Goal: Transaction & Acquisition: Purchase product/service

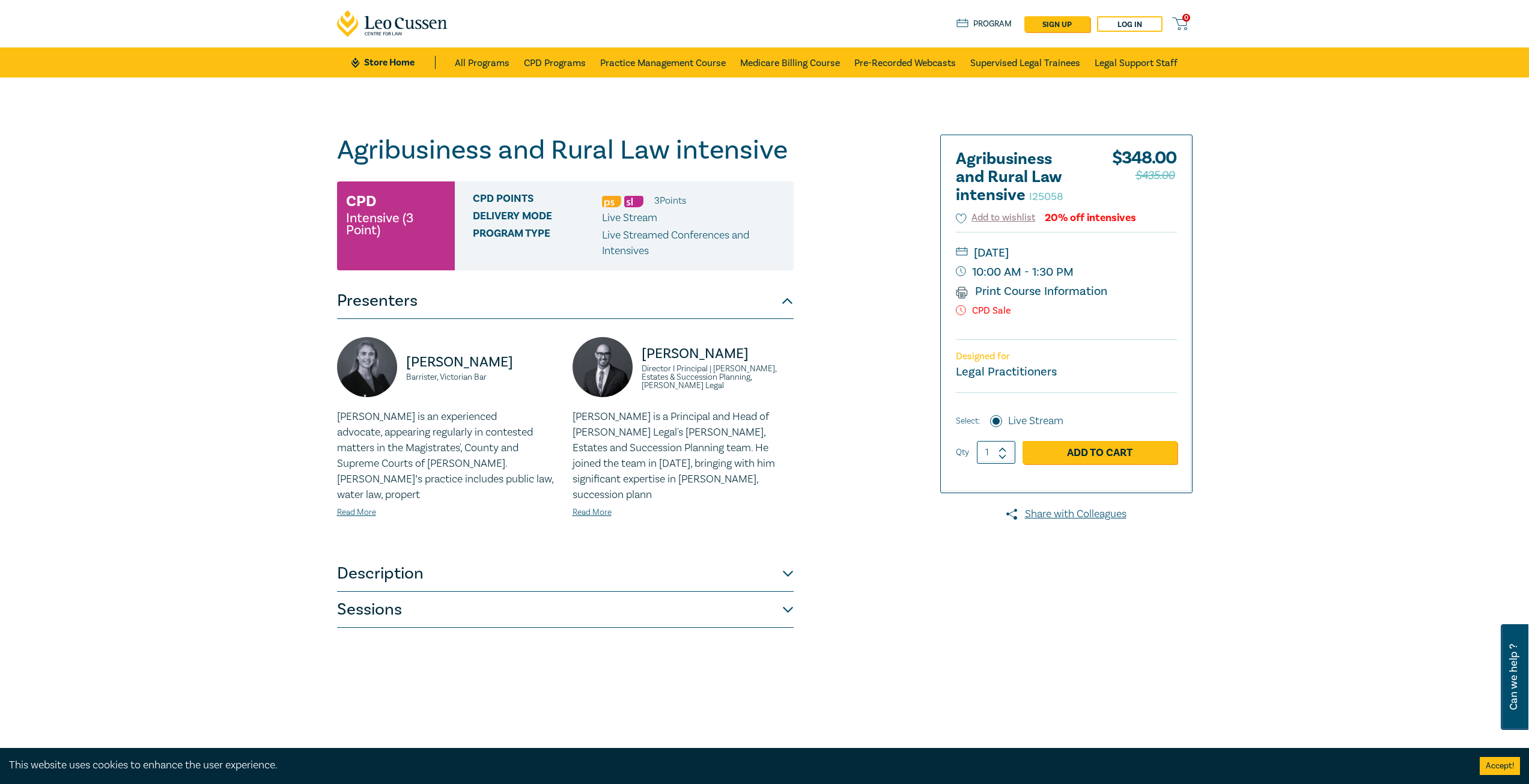
click at [1001, 449] on icon at bounding box center [1002, 449] width 7 height 3
type input "2"
click at [1122, 456] on link "Add to Cart" at bounding box center [1100, 452] width 155 height 23
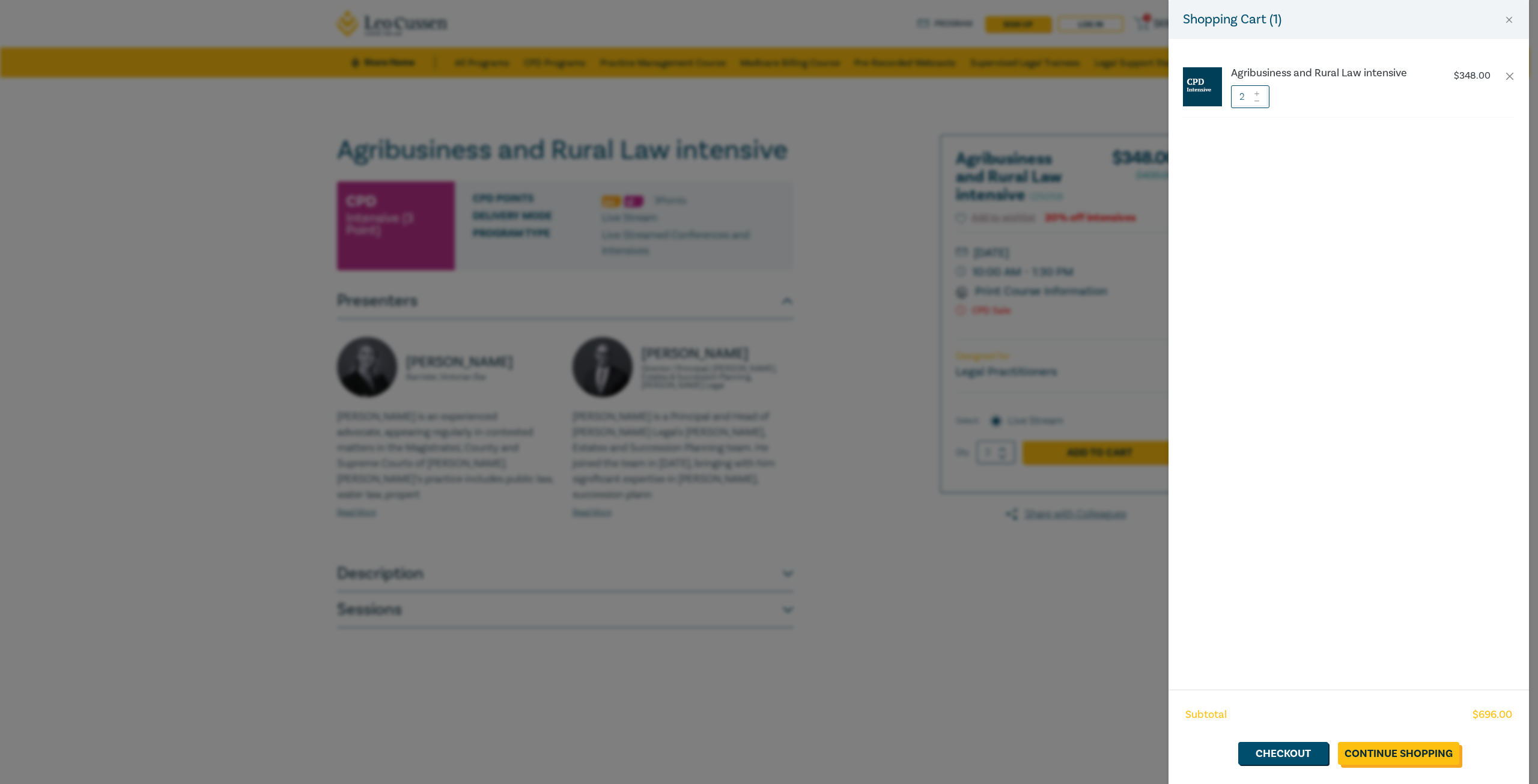
click at [1413, 753] on link "Continue Shopping" at bounding box center [1399, 753] width 122 height 23
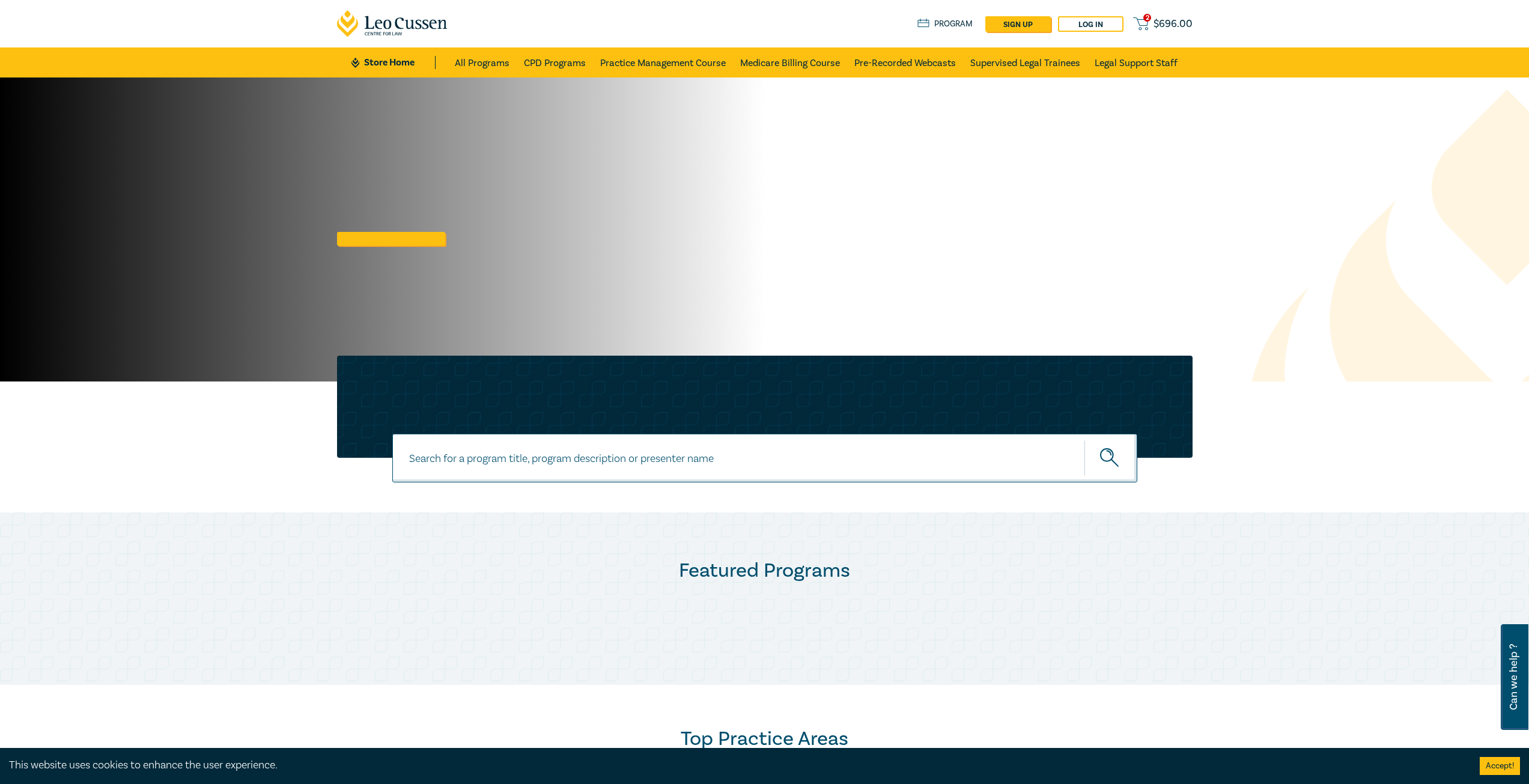
click at [1159, 21] on span "$ 696.00" at bounding box center [1173, 24] width 39 height 14
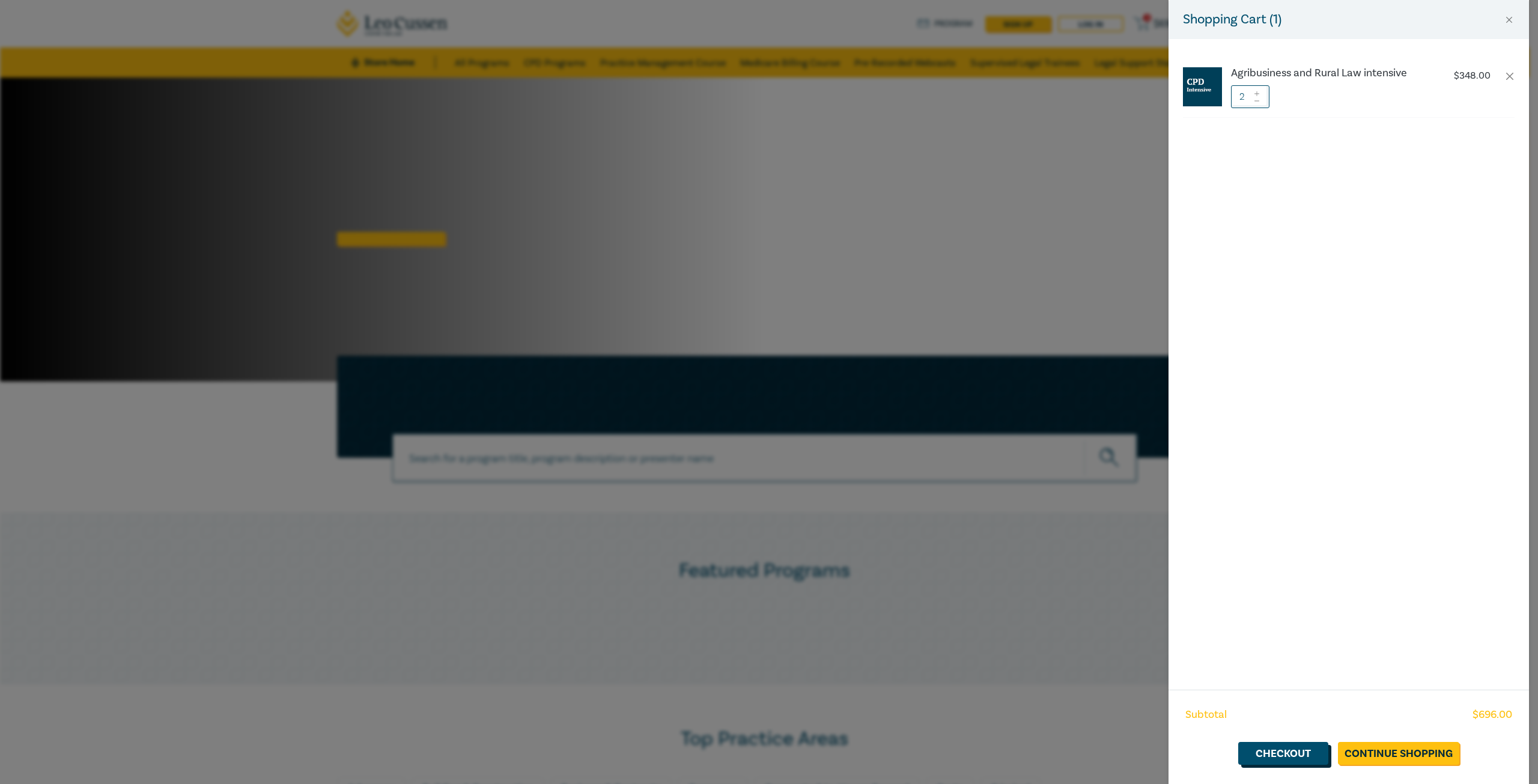
click at [1271, 750] on link "Checkout" at bounding box center [1283, 753] width 90 height 23
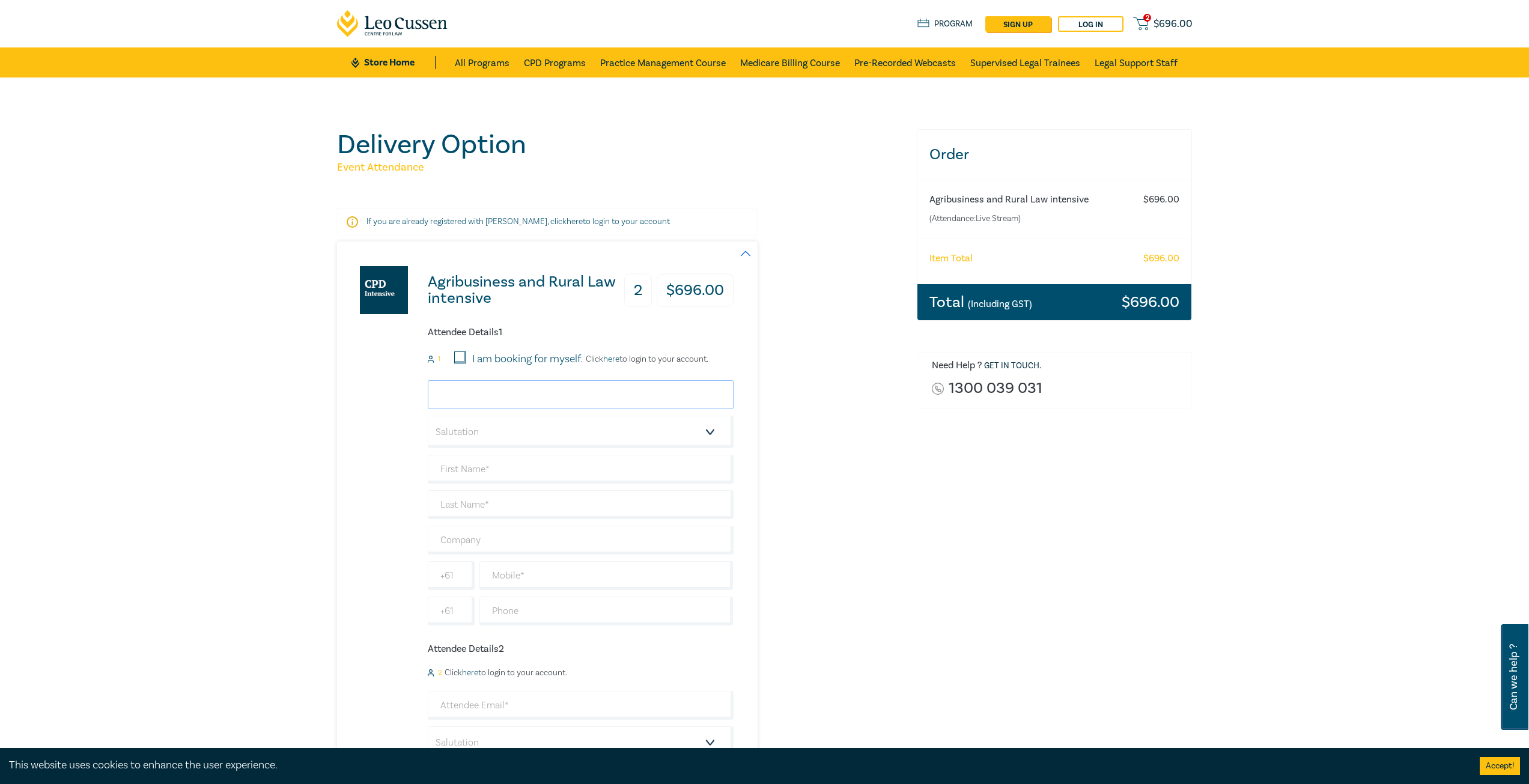
click at [462, 391] on input "email" at bounding box center [581, 395] width 306 height 29
type input "M"
type input "mmckinnon@bjtlegal.com.au"
click at [460, 431] on select "Salutation Mr. Mrs. Ms. Miss Dr. Prof. Other" at bounding box center [581, 432] width 306 height 32
select select "Ms."
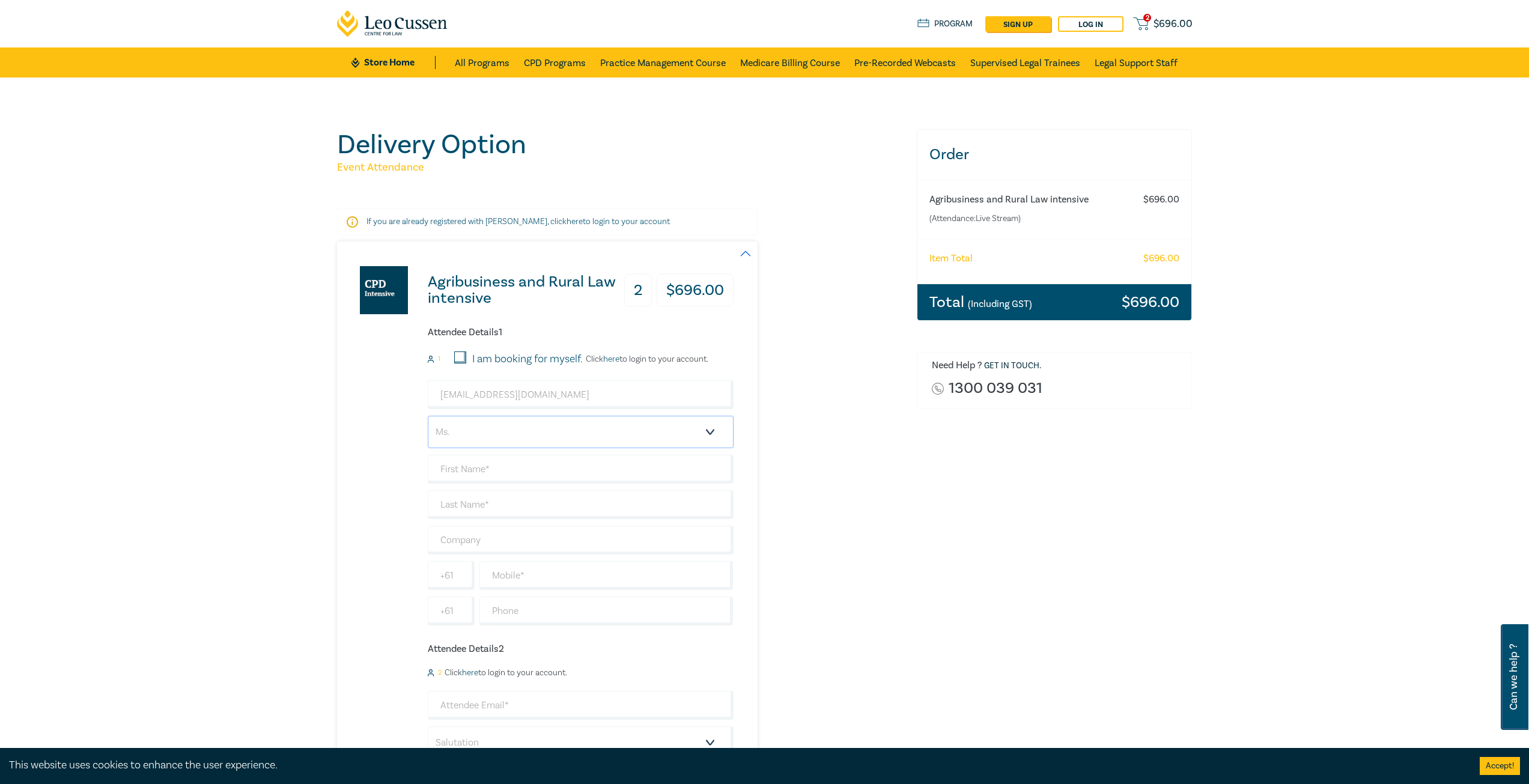
click at [428, 416] on select "Salutation Mr. Mrs. Ms. Miss Dr. Prof. Other" at bounding box center [581, 432] width 306 height 32
click at [457, 476] on input "text" at bounding box center [581, 469] width 306 height 29
type input "Morgan"
type input "McKinnon"
click at [477, 540] on input "text" at bounding box center [581, 540] width 306 height 29
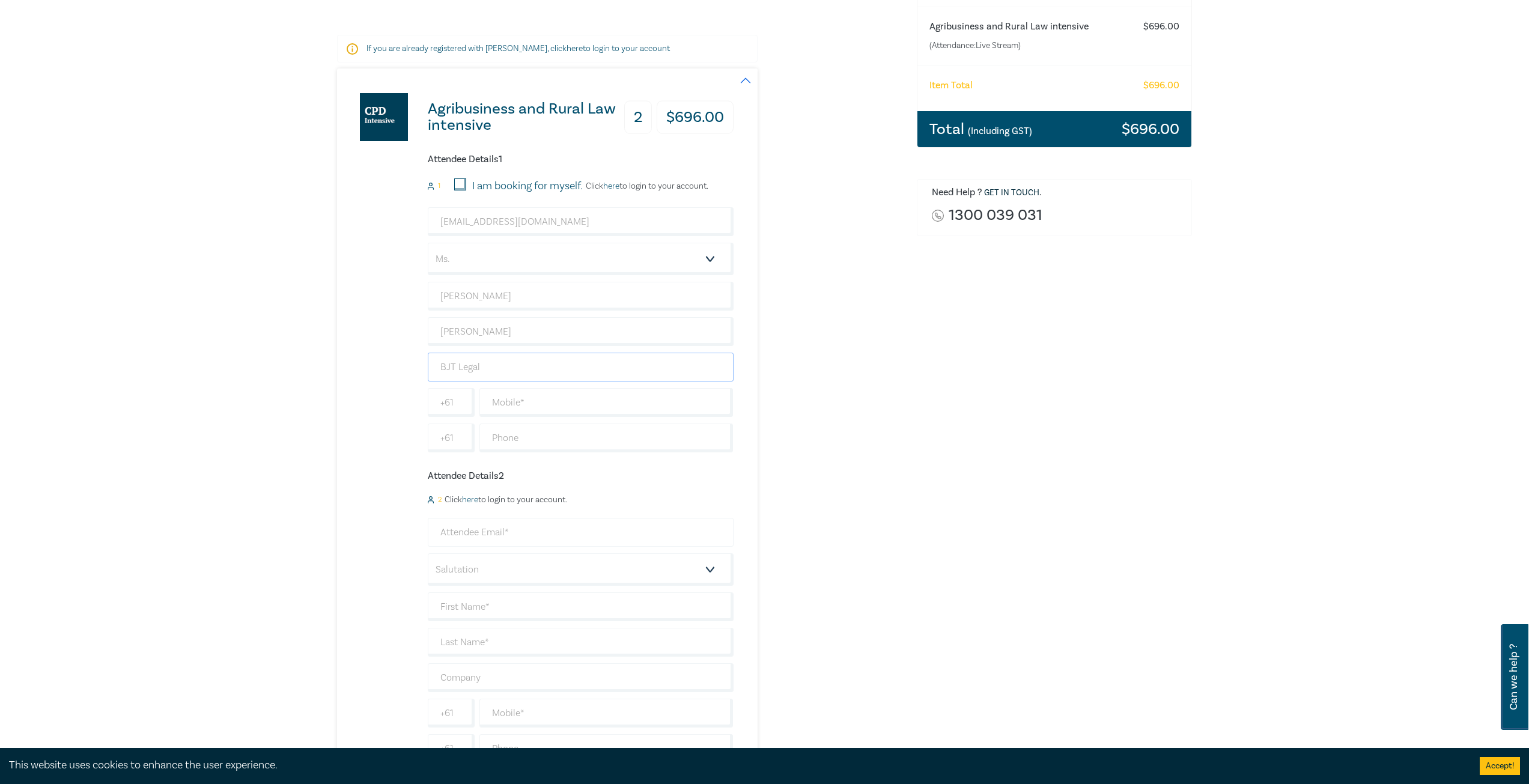
scroll to position [180, 0]
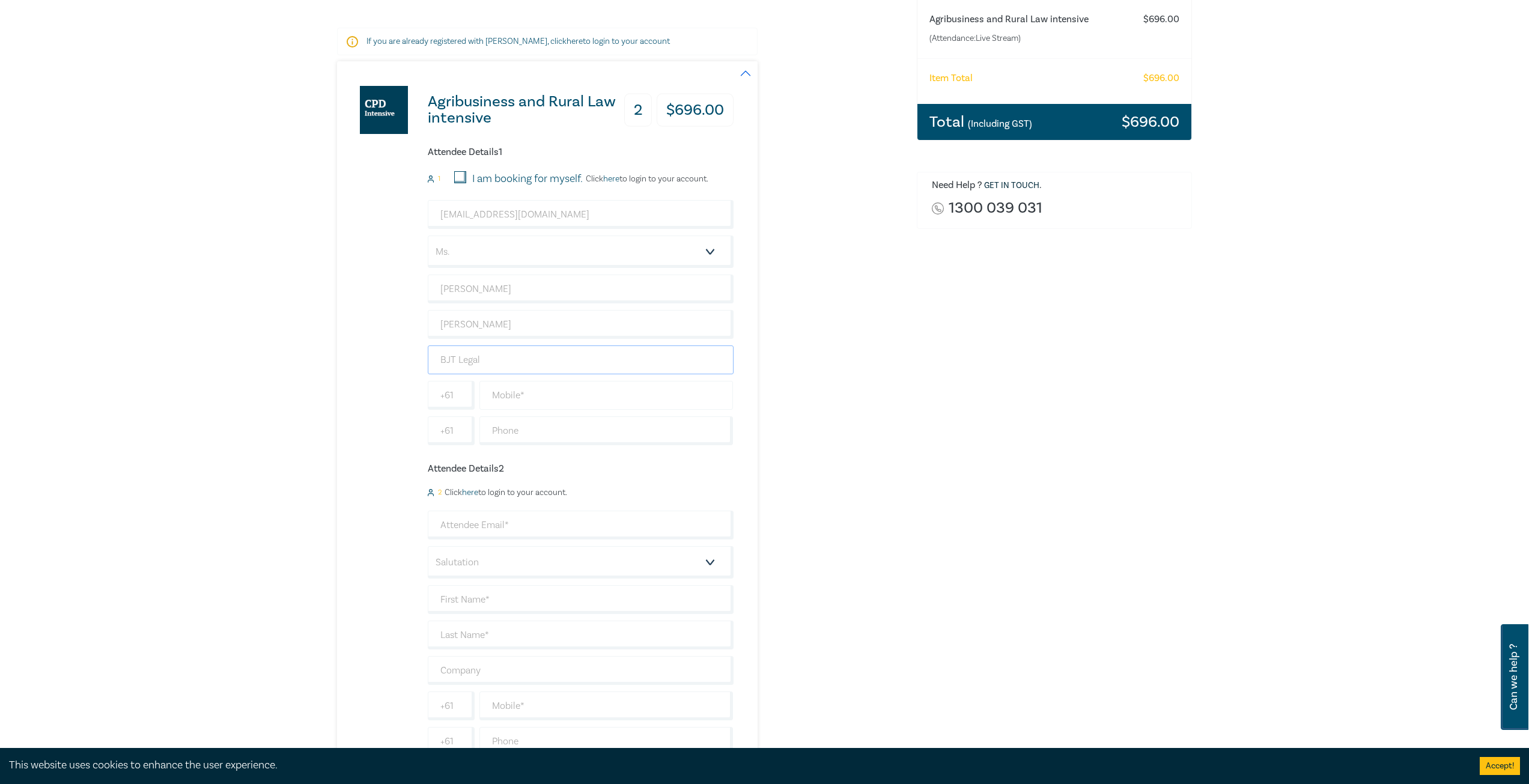
type input "BJT Legal"
click at [493, 395] on input "text" at bounding box center [606, 395] width 254 height 29
paste input "0405 019 222"
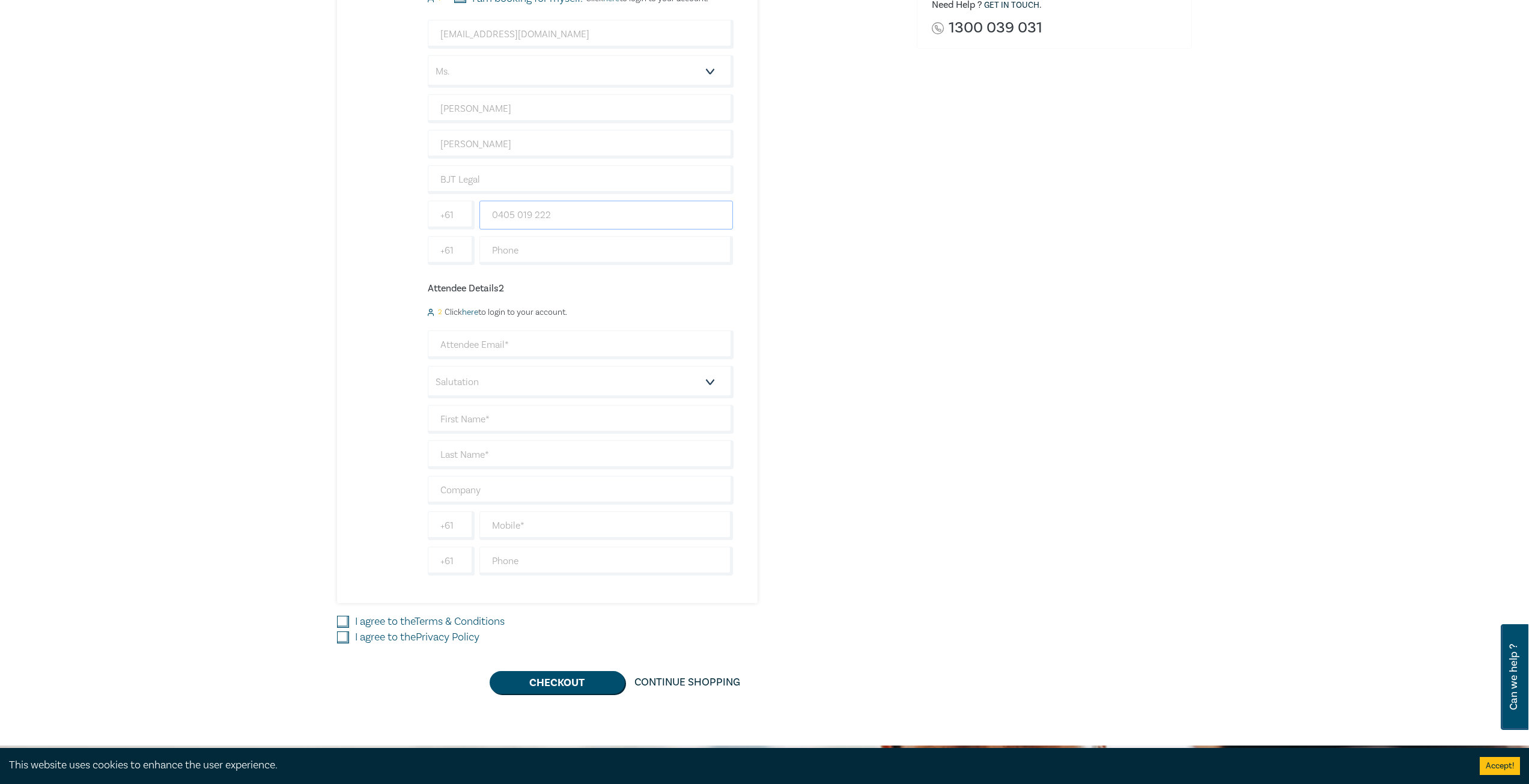
scroll to position [421, 0]
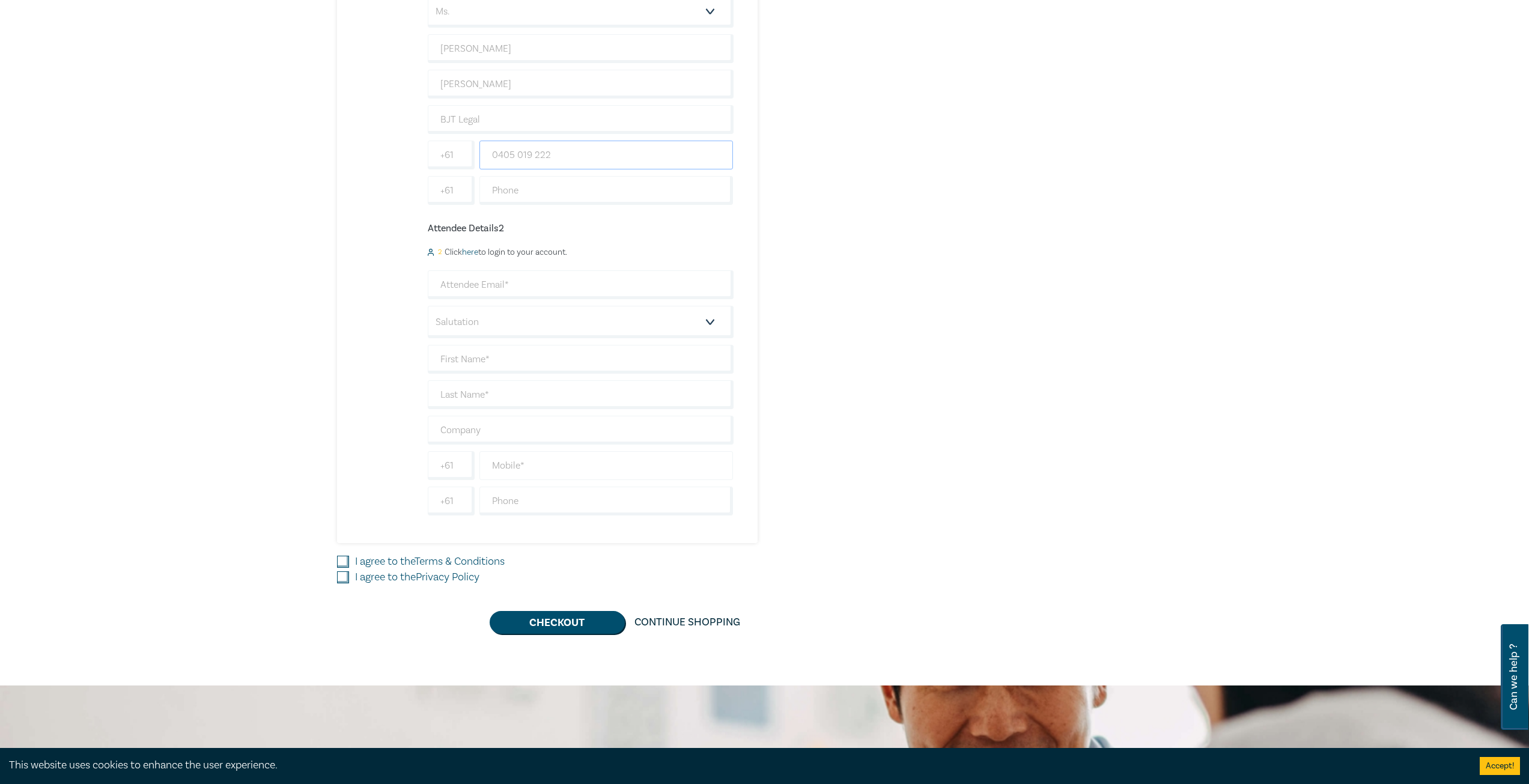
type input "0405 019 222"
click at [494, 464] on input "text" at bounding box center [606, 466] width 254 height 29
paste input "0488 531 097"
type input "0488 531 097"
click at [489, 288] on input "email" at bounding box center [581, 285] width 306 height 29
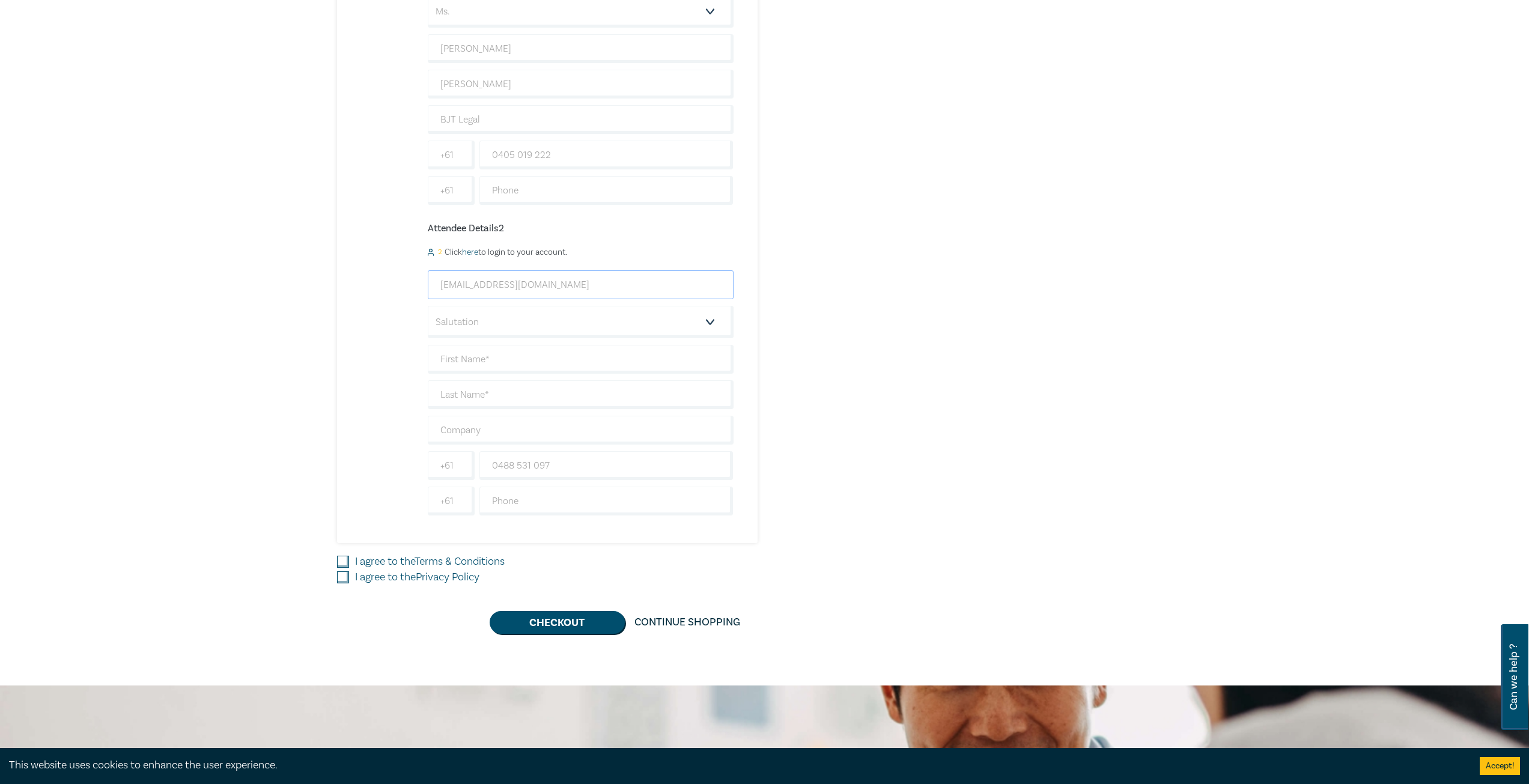
type input "thaintz@bjtlegal.com.au"
select select "Mr."
type input "Tynan"
type input "Haintz"
click at [340, 559] on input "I agree to the Terms & Conditions" at bounding box center [343, 561] width 12 height 12
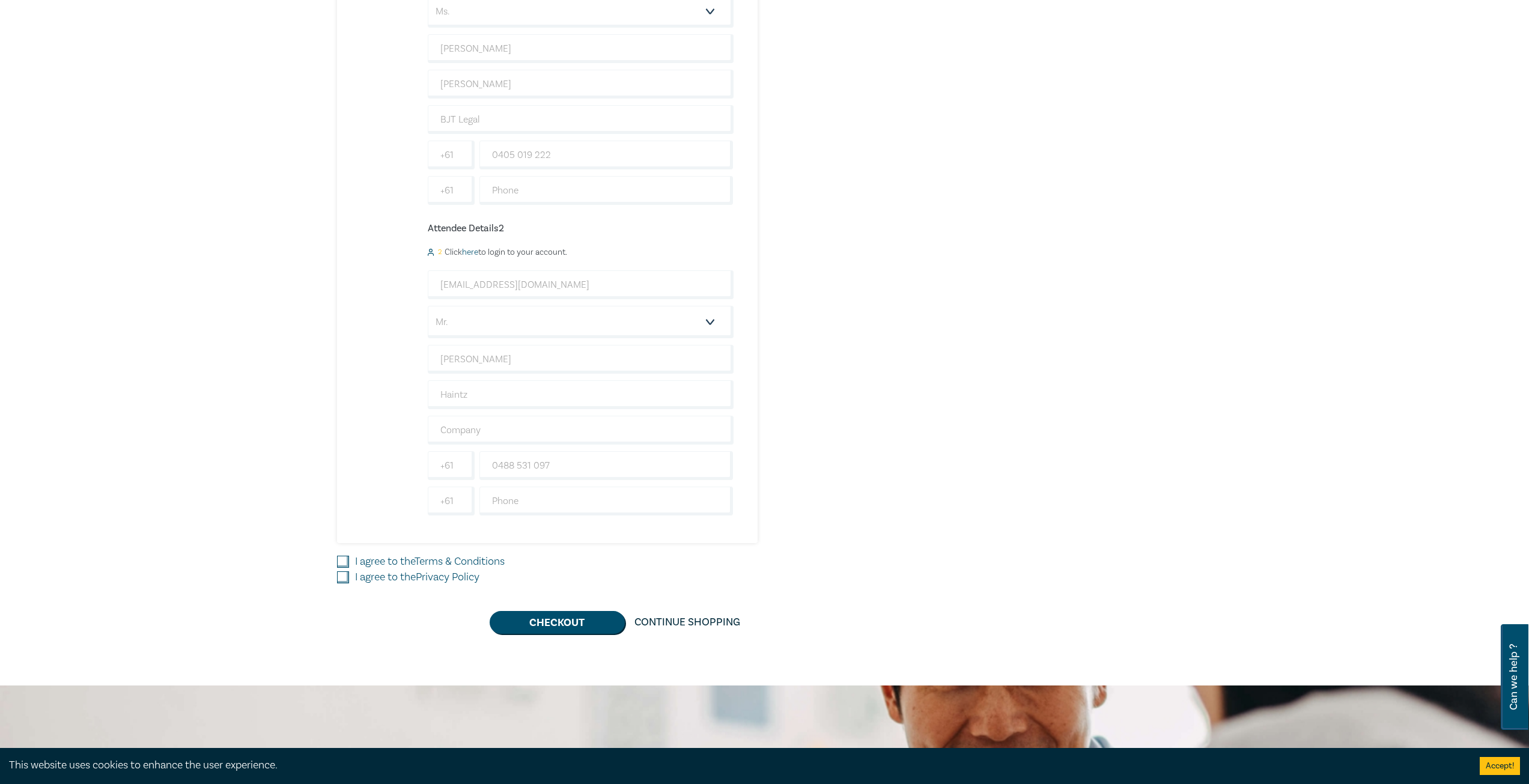
checkbox input "true"
click at [344, 577] on input "I agree to the Privacy Policy" at bounding box center [343, 577] width 12 height 12
checkbox input "true"
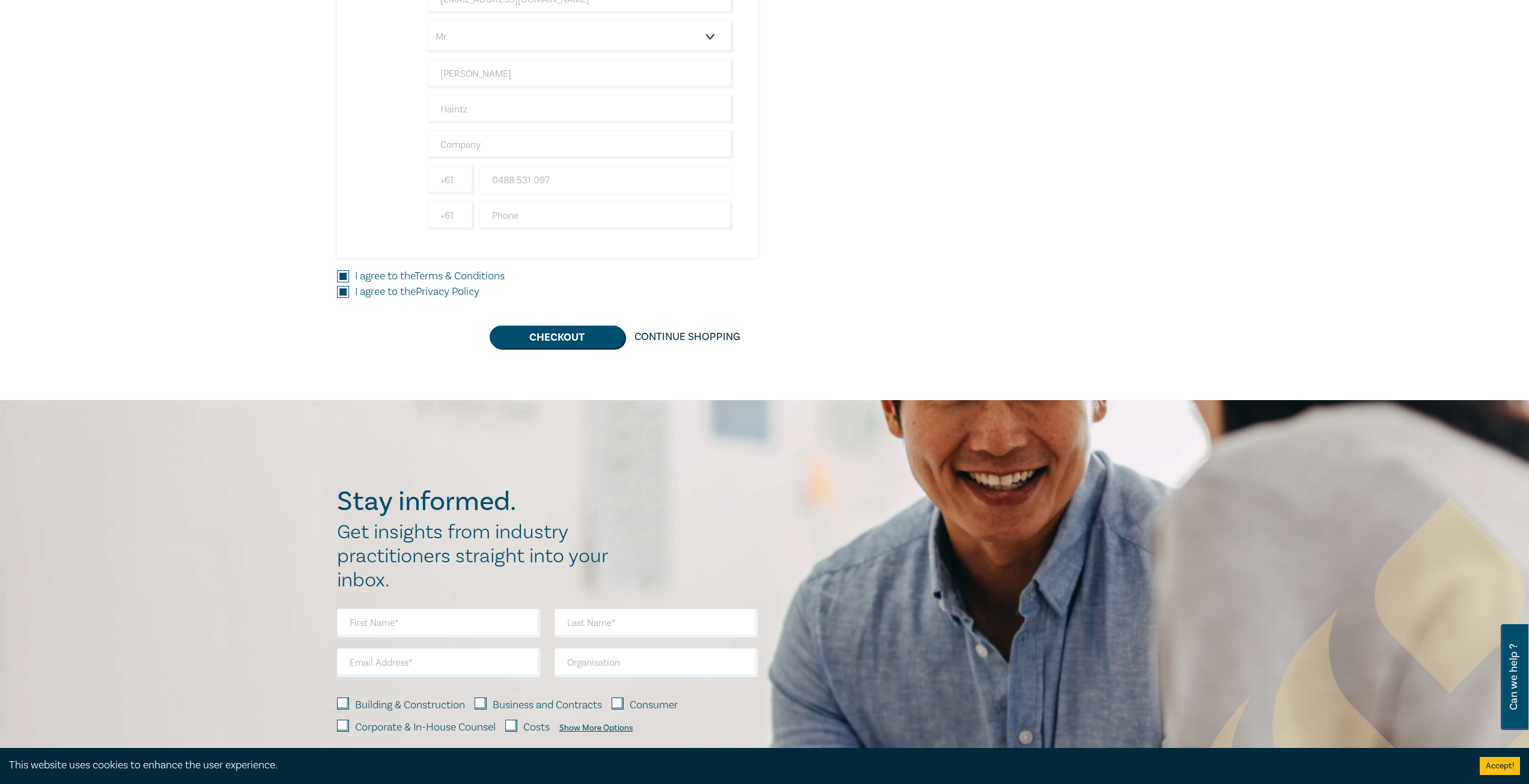
scroll to position [721, 0]
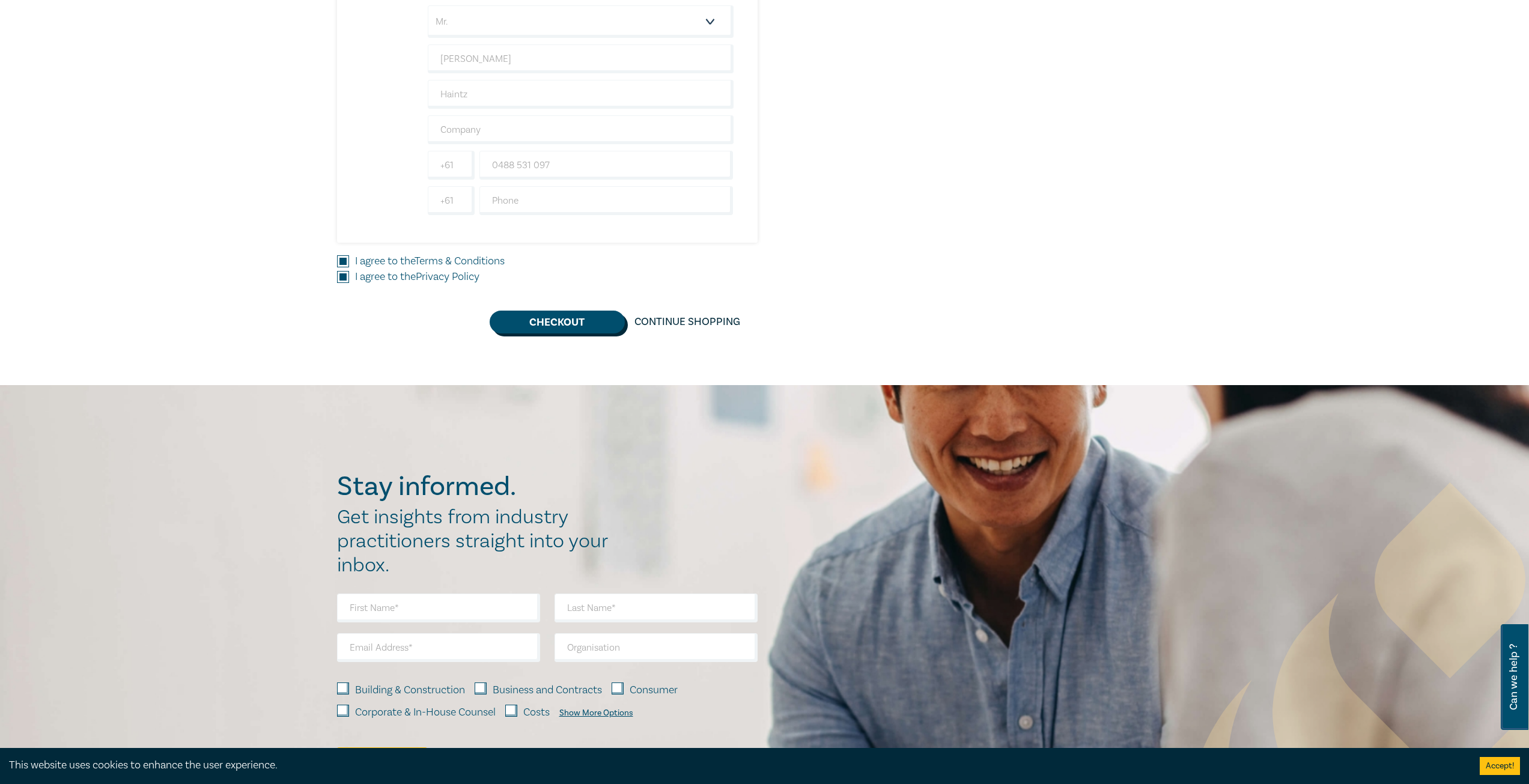
click at [560, 323] on button "Checkout" at bounding box center [557, 321] width 135 height 23
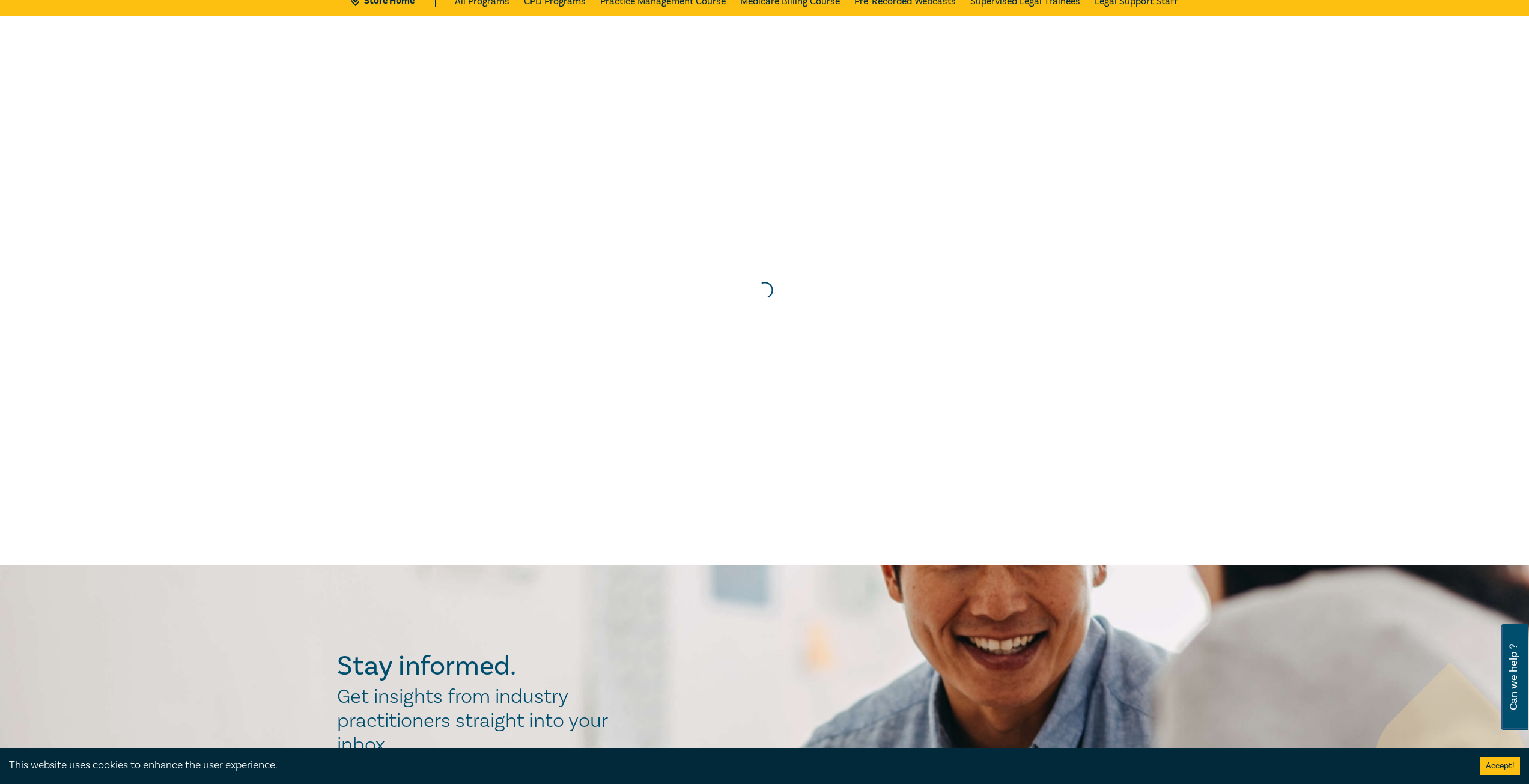
scroll to position [0, 0]
